Goal: Check status: Check status

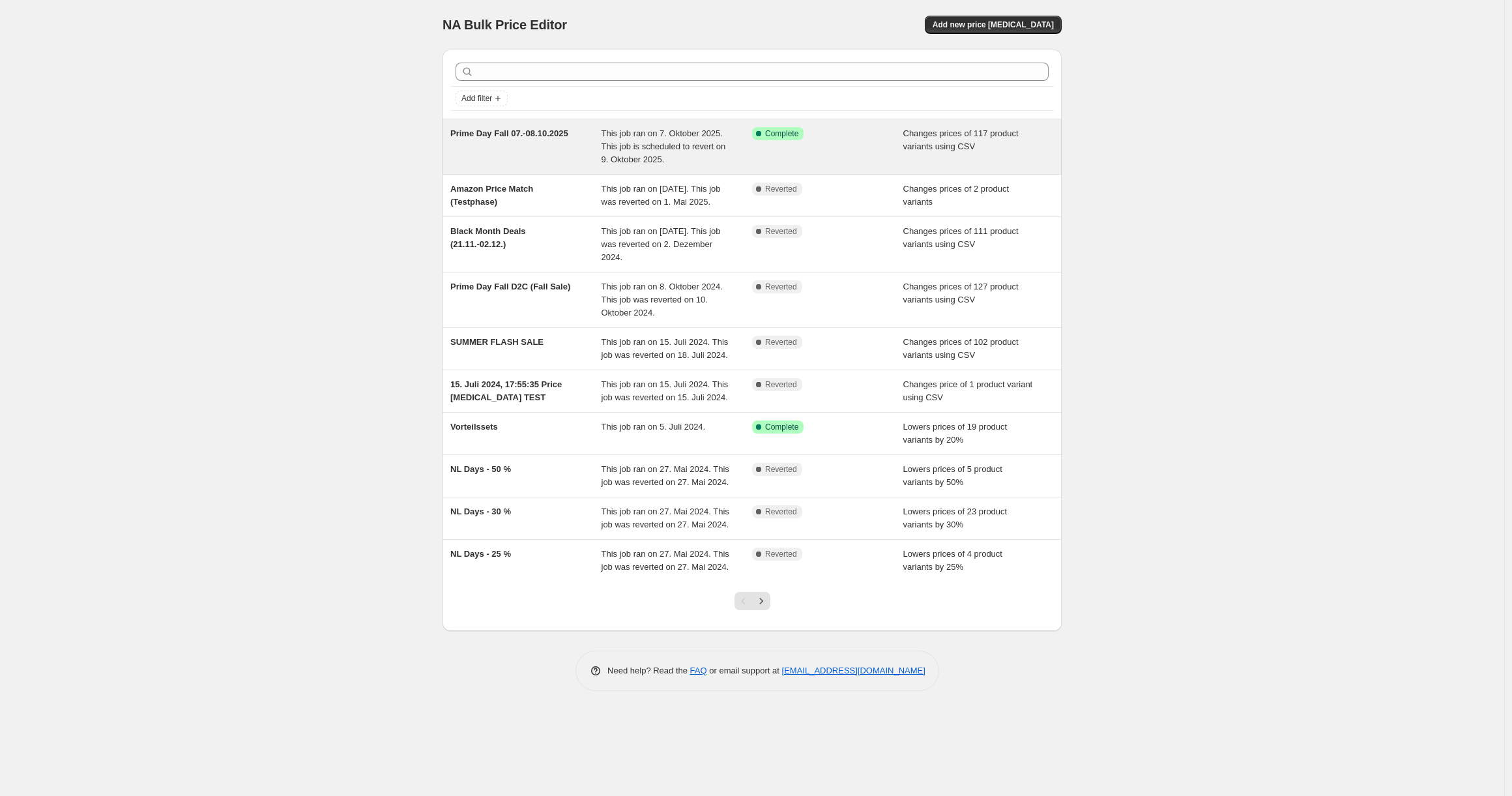
click at [641, 145] on span "This job ran on 7. Oktober 2025. This job is scheduled to revert on 9. Oktober …" at bounding box center [664, 146] width 125 height 36
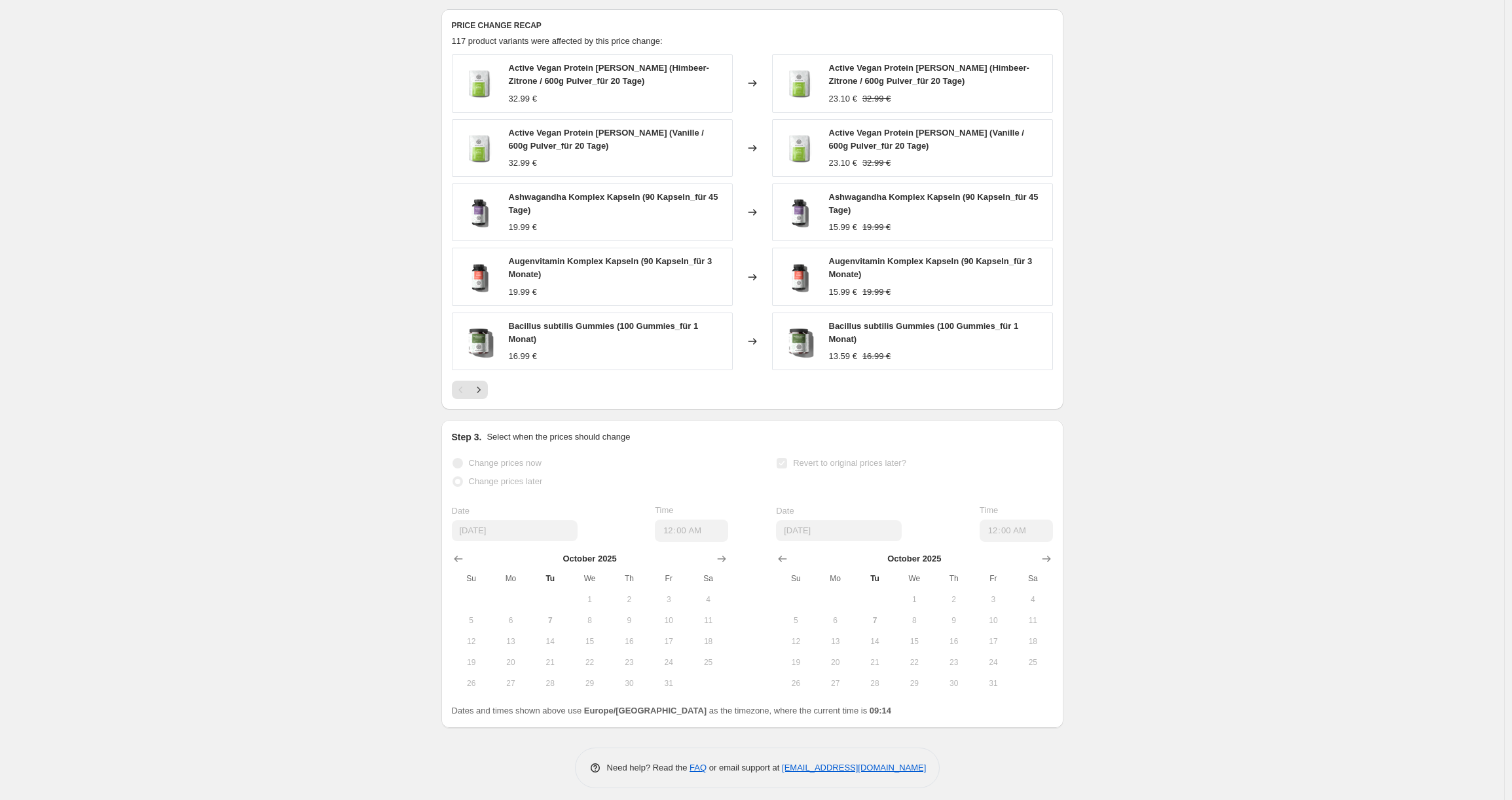
scroll to position [624, 0]
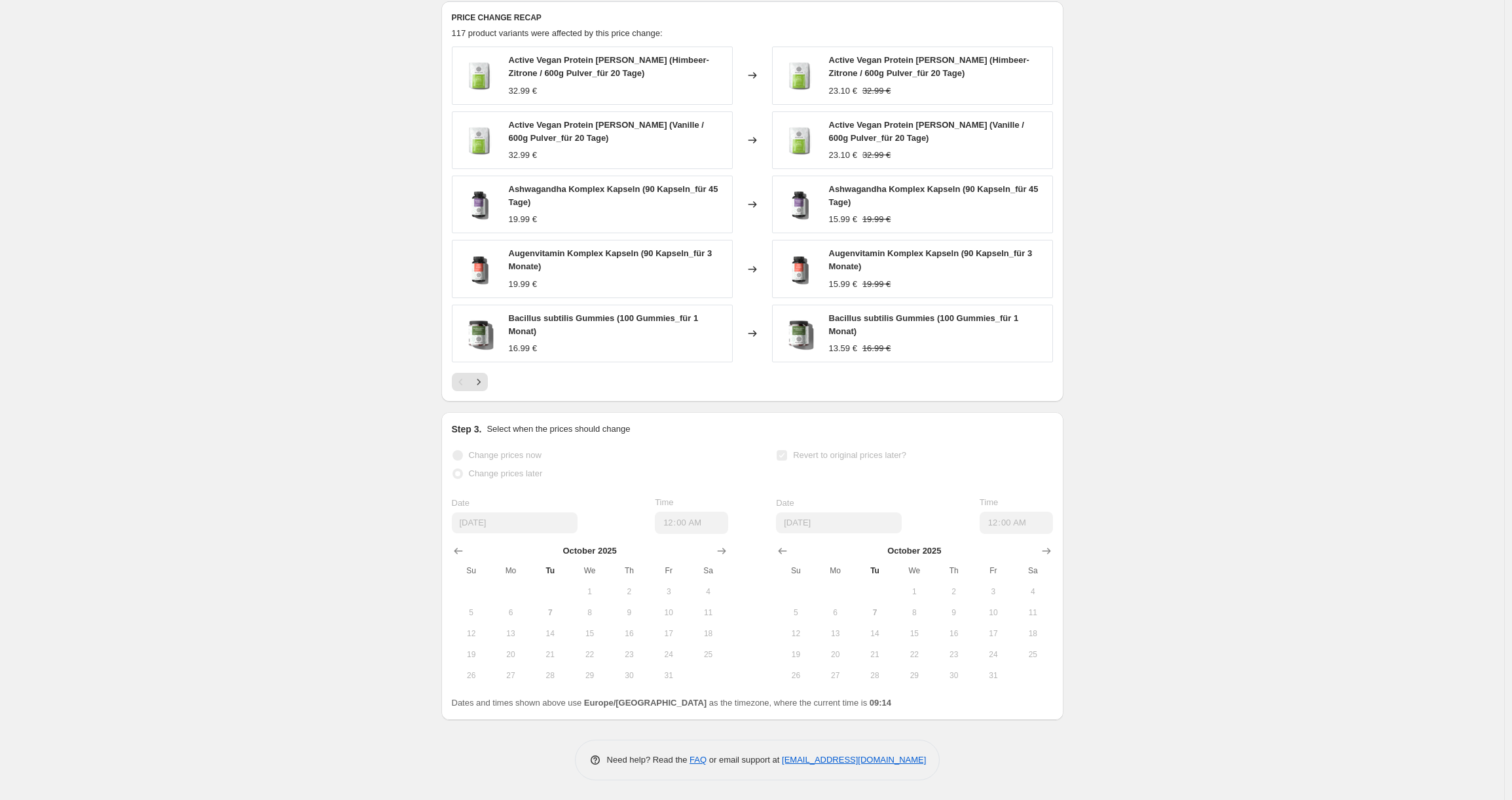
click at [506, 341] on div "Bacillus subtilis Gummies (100 Gummies_für 1 Monat) 16.99 €" at bounding box center [592, 333] width 281 height 58
